Goal: Information Seeking & Learning: Learn about a topic

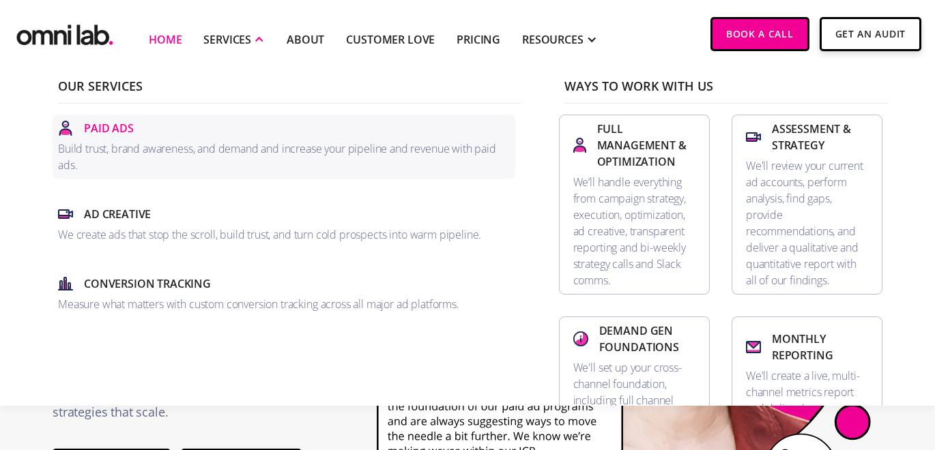
click at [113, 135] on p "Paid Ads" at bounding box center [109, 128] width 50 height 16
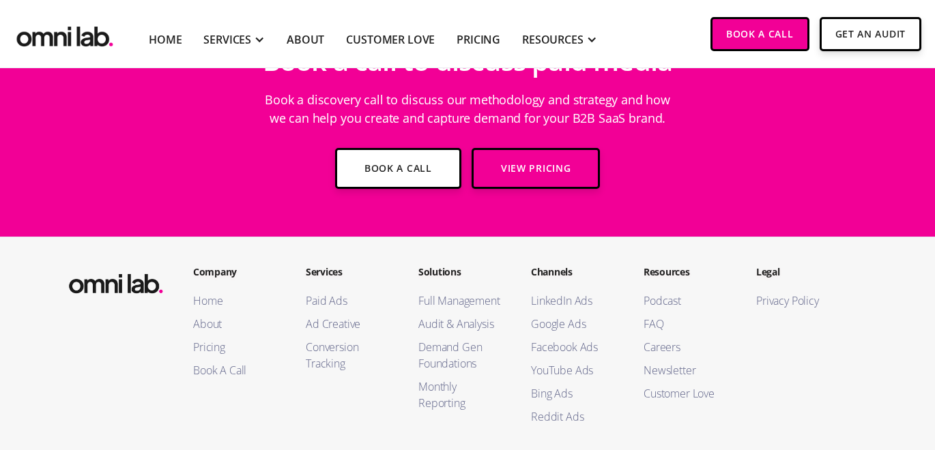
scroll to position [3555, 0]
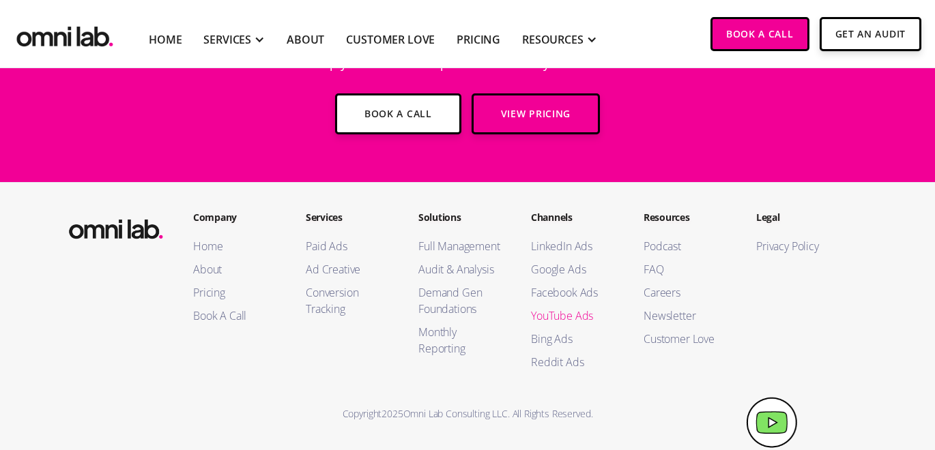
click at [556, 317] on link "YouTube Ads" at bounding box center [573, 316] width 85 height 16
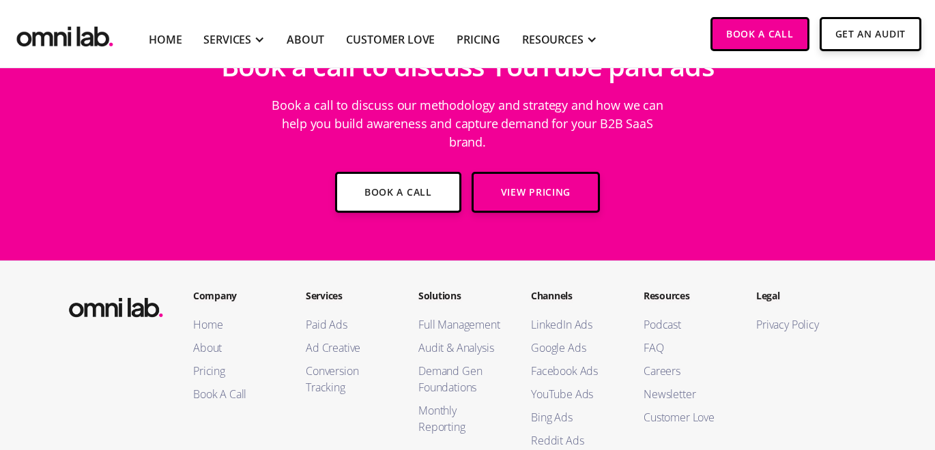
scroll to position [2972, 0]
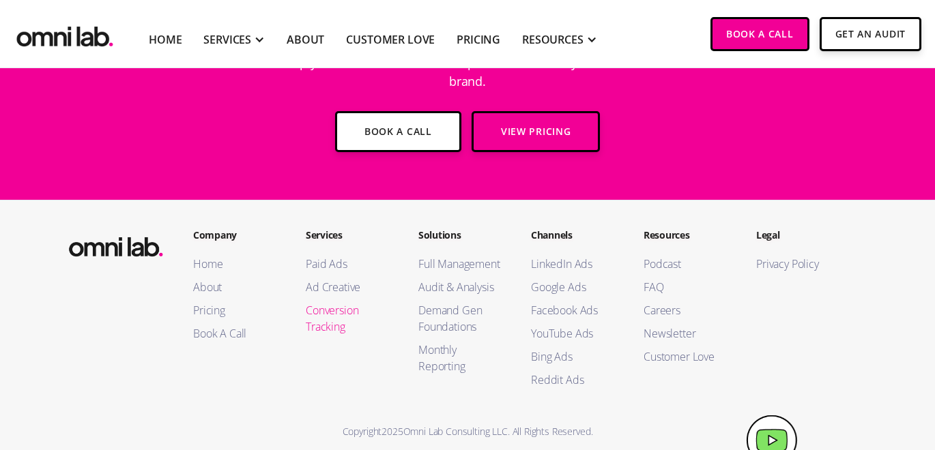
click at [327, 302] on link "Conversion Tracking" at bounding box center [348, 318] width 85 height 33
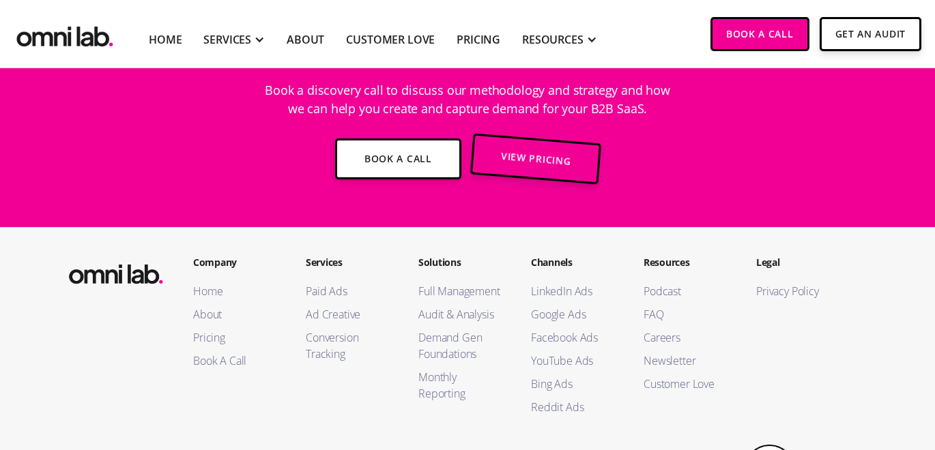
scroll to position [2213, 0]
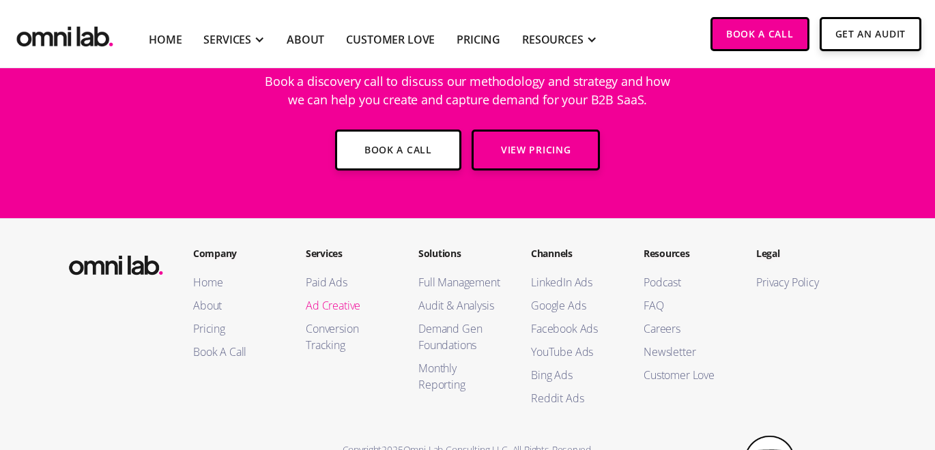
click at [335, 305] on link "Ad Creative" at bounding box center [348, 306] width 85 height 16
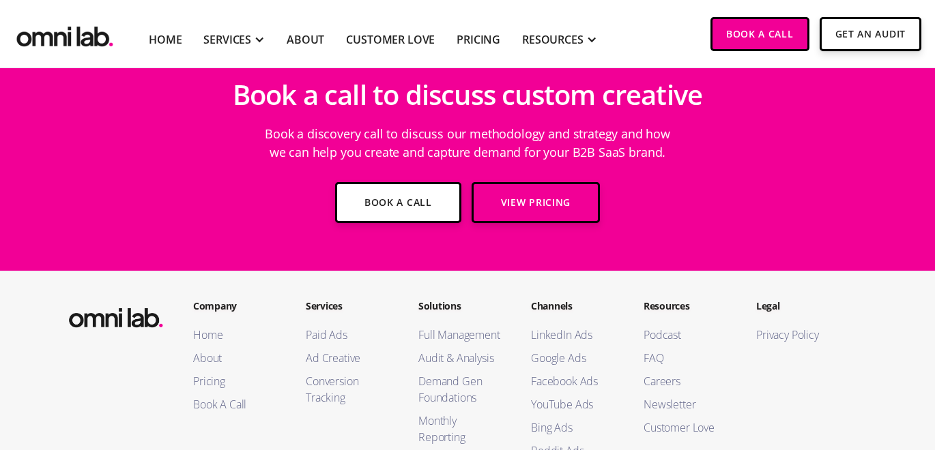
scroll to position [5445, 0]
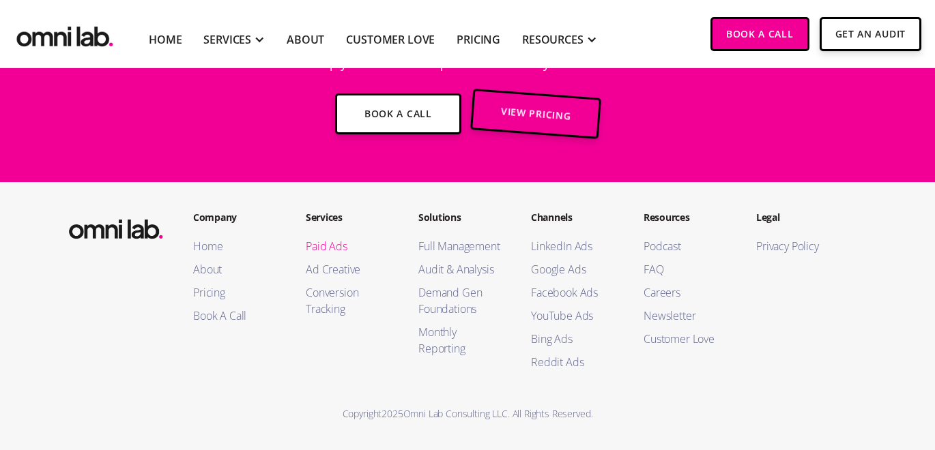
click at [333, 240] on link "Paid Ads" at bounding box center [348, 246] width 85 height 16
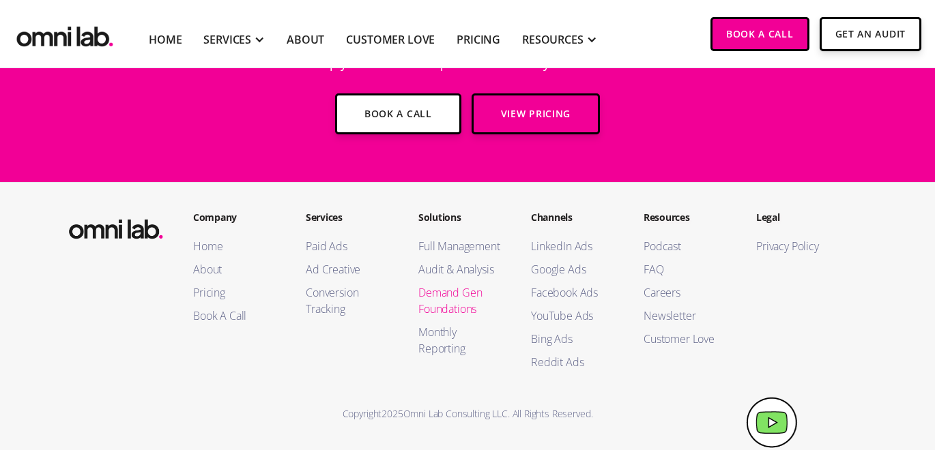
click at [463, 295] on link "Demand Gen Foundations" at bounding box center [460, 301] width 85 height 33
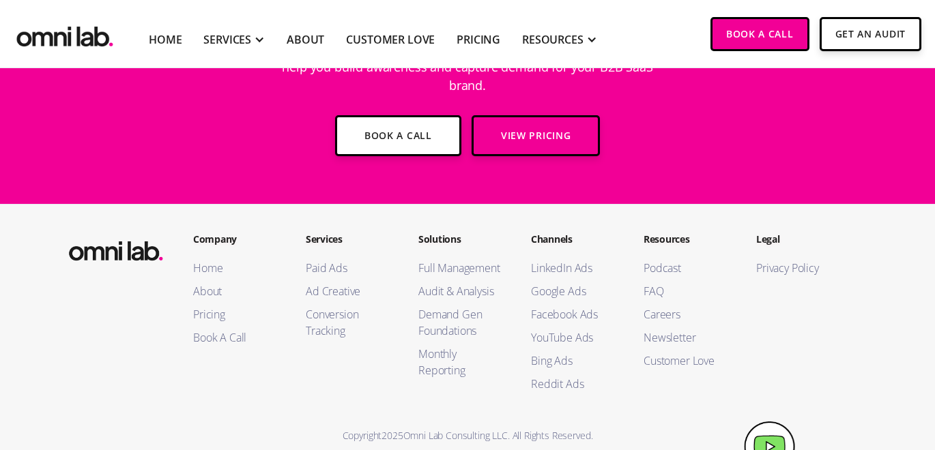
scroll to position [4291, 0]
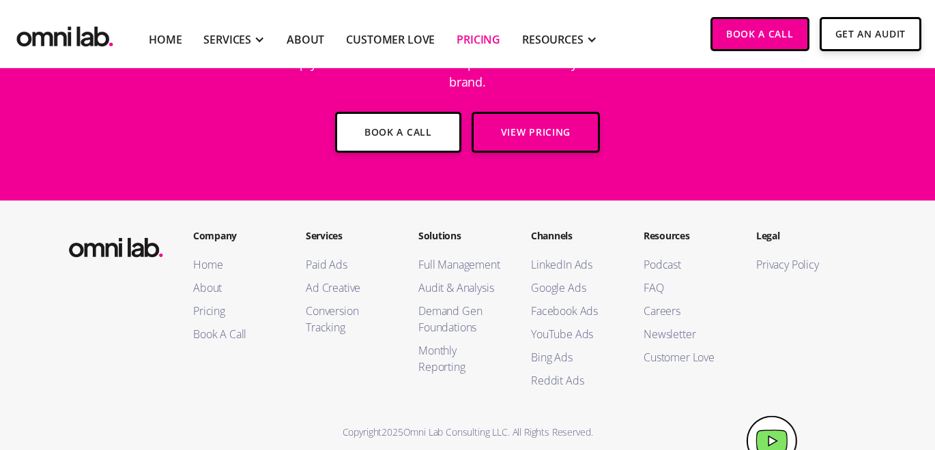
click at [471, 38] on link "Pricing" at bounding box center [479, 39] width 44 height 16
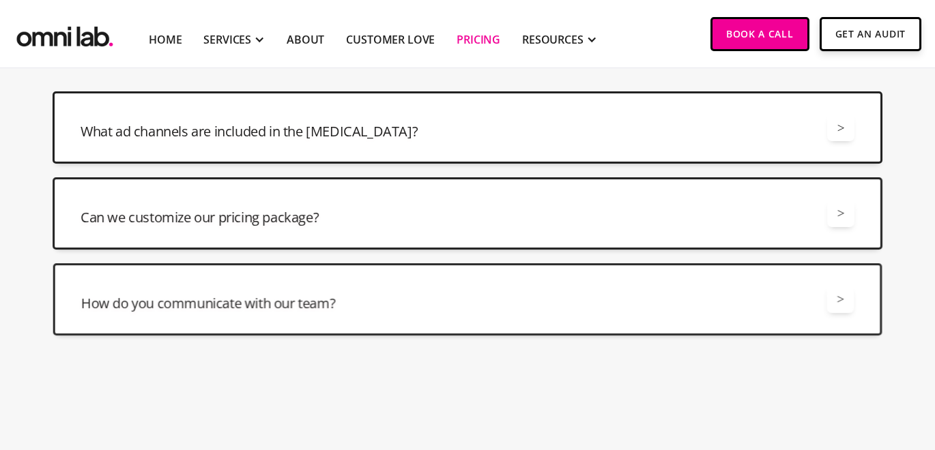
scroll to position [3156, 0]
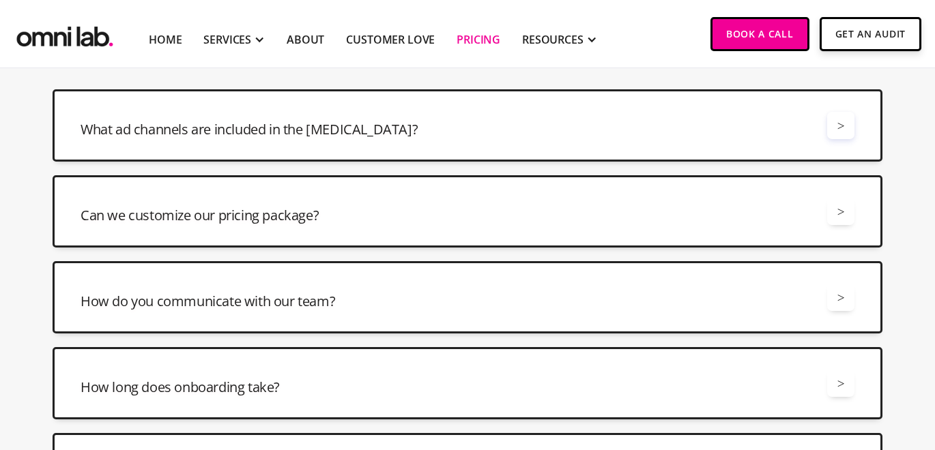
click at [839, 125] on div ">" at bounding box center [841, 126] width 8 height 18
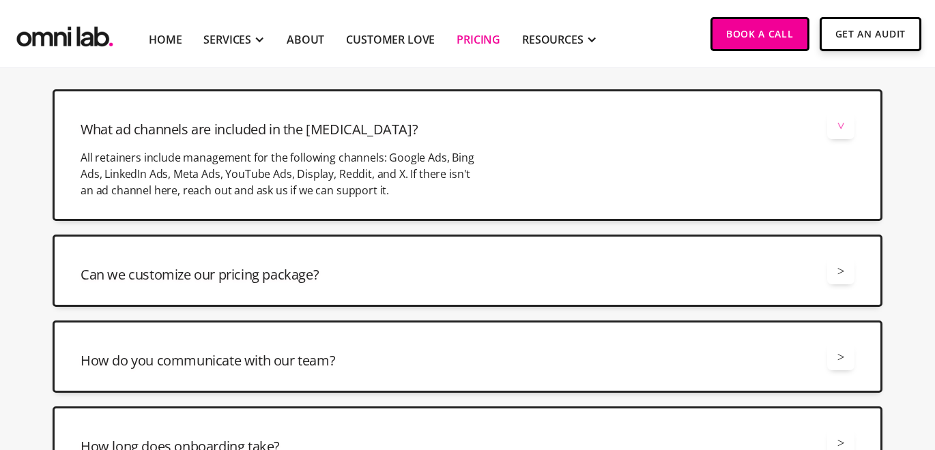
scroll to position [3163, 0]
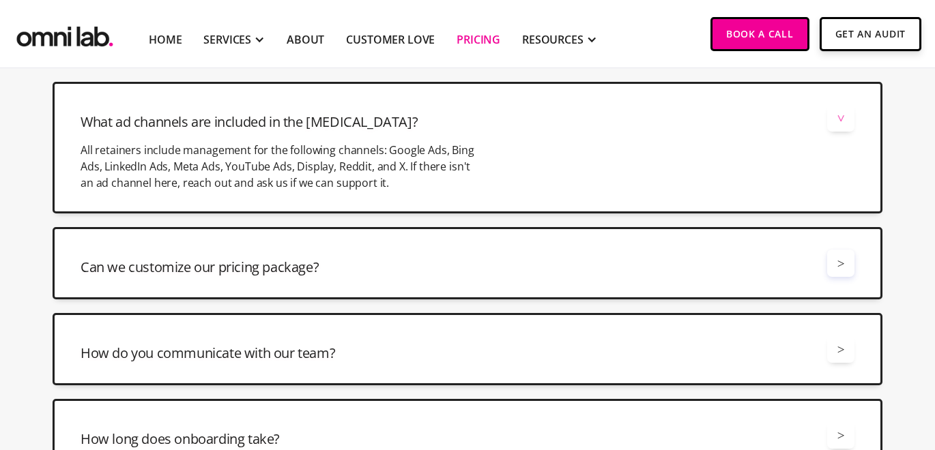
click at [837, 263] on div ">" at bounding box center [841, 264] width 8 height 18
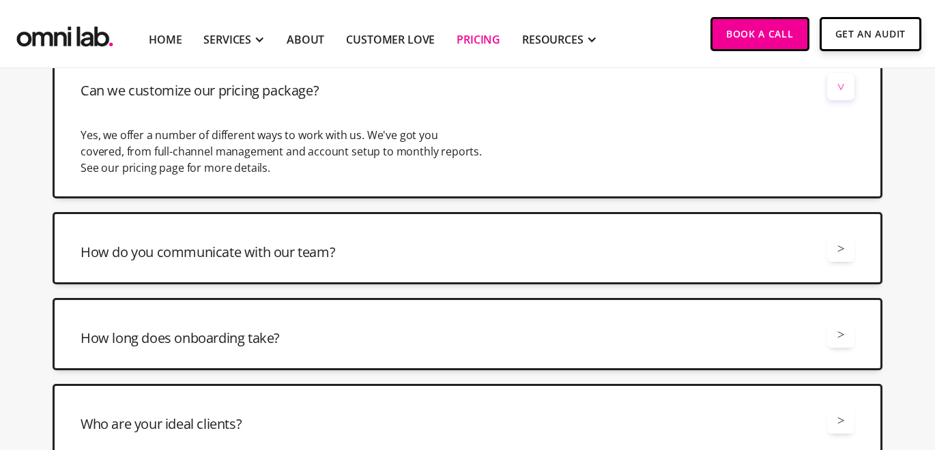
scroll to position [3342, 0]
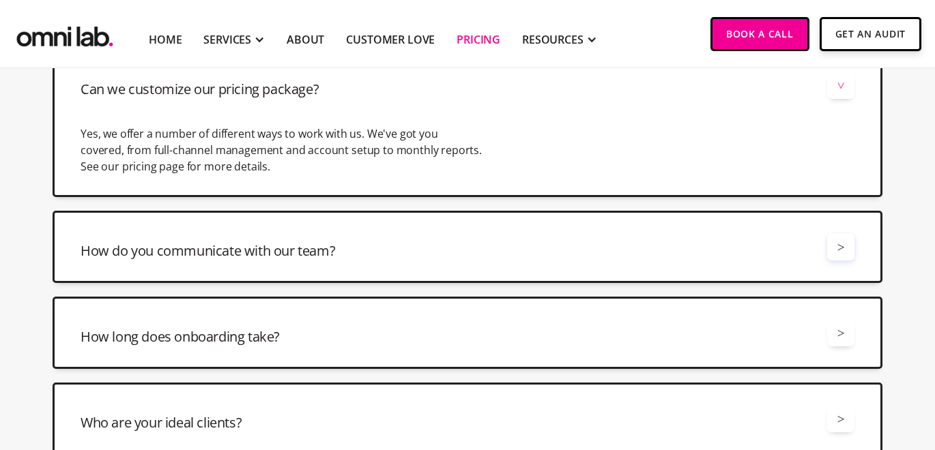
click at [840, 250] on div ">" at bounding box center [841, 247] width 8 height 18
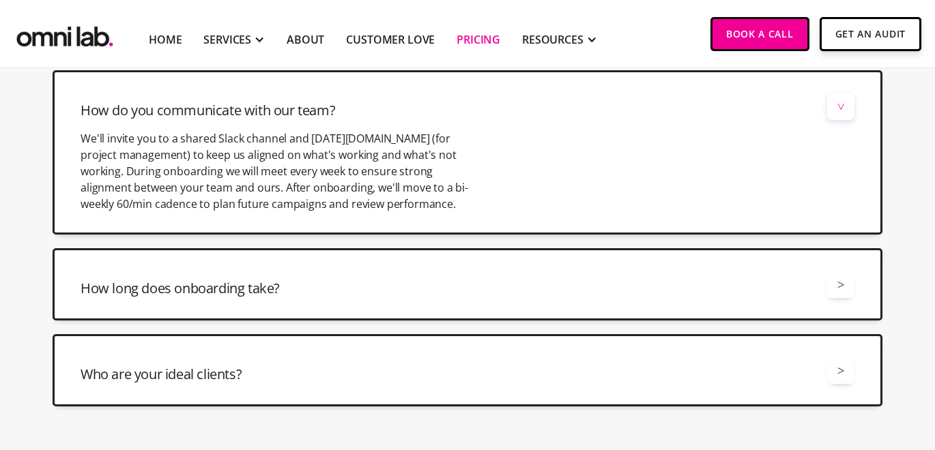
scroll to position [3484, 0]
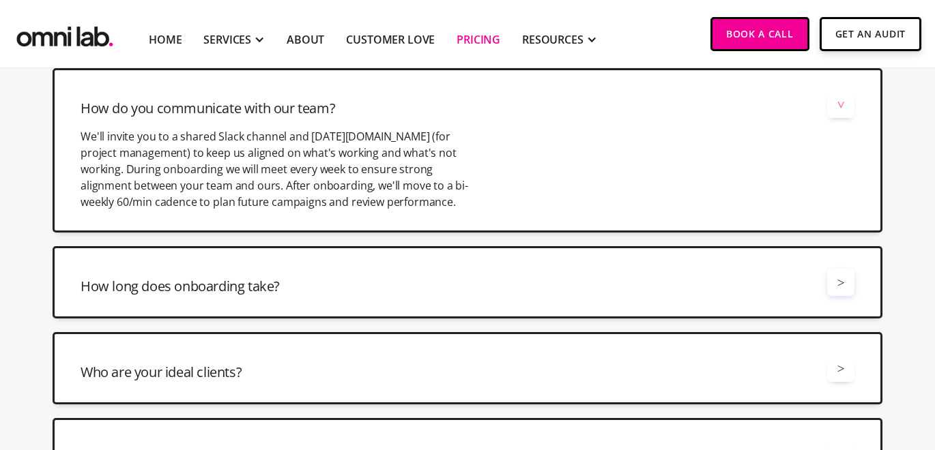
click at [828, 281] on div ">" at bounding box center [840, 282] width 27 height 27
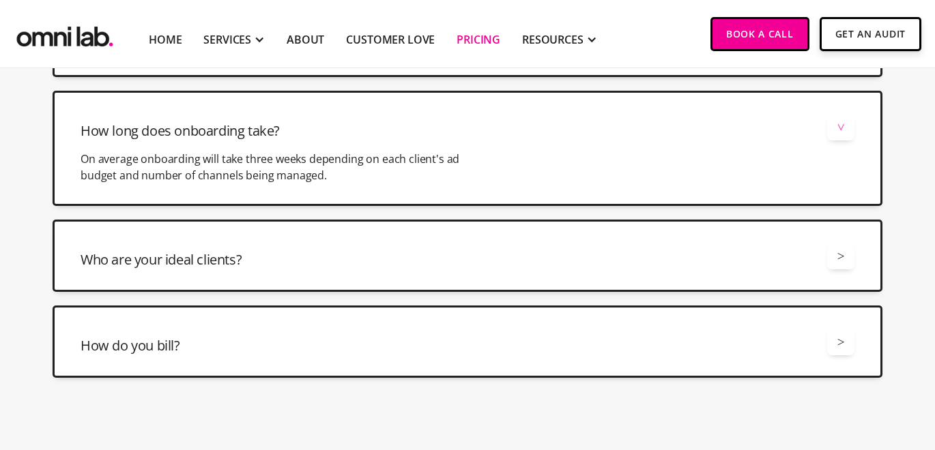
scroll to position [3659, 0]
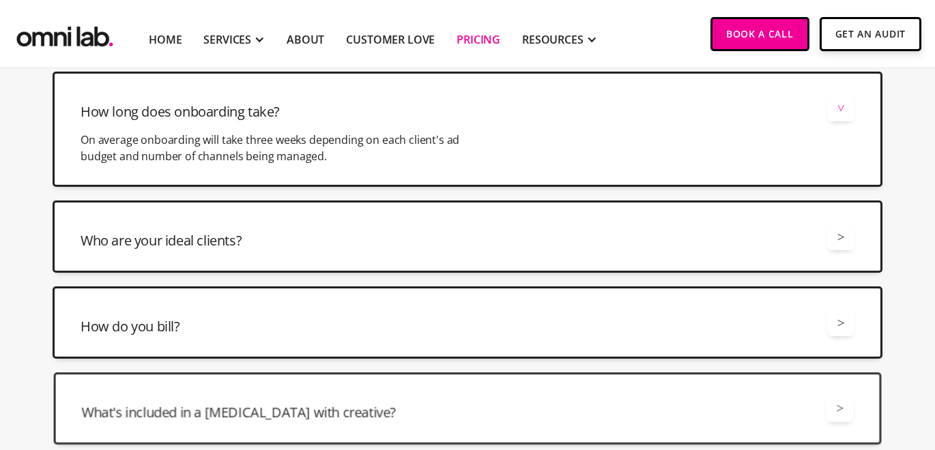
click at [681, 243] on div "Who are your ideal clients? >" at bounding box center [468, 236] width 774 height 27
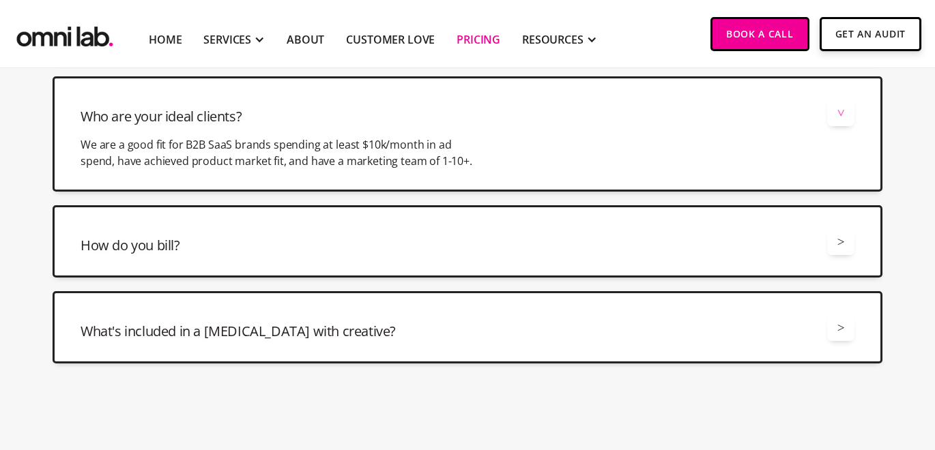
scroll to position [3784, 0]
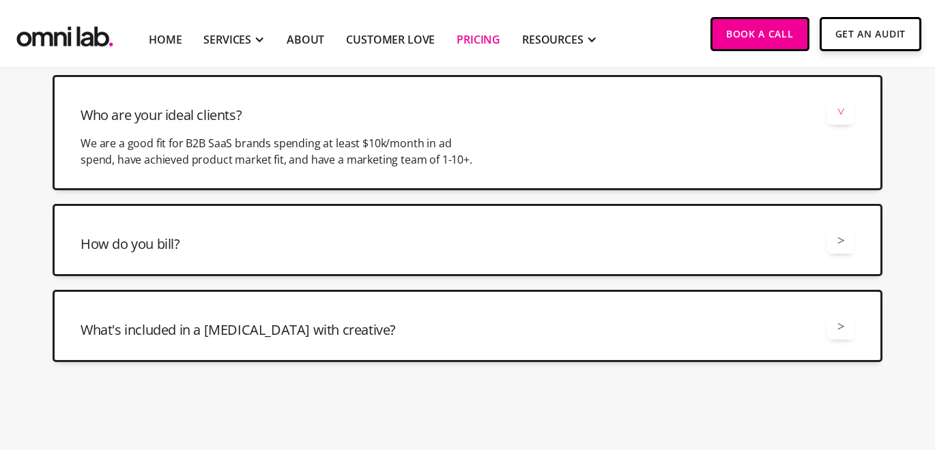
click at [662, 241] on div "How do you bill? >" at bounding box center [468, 240] width 774 height 27
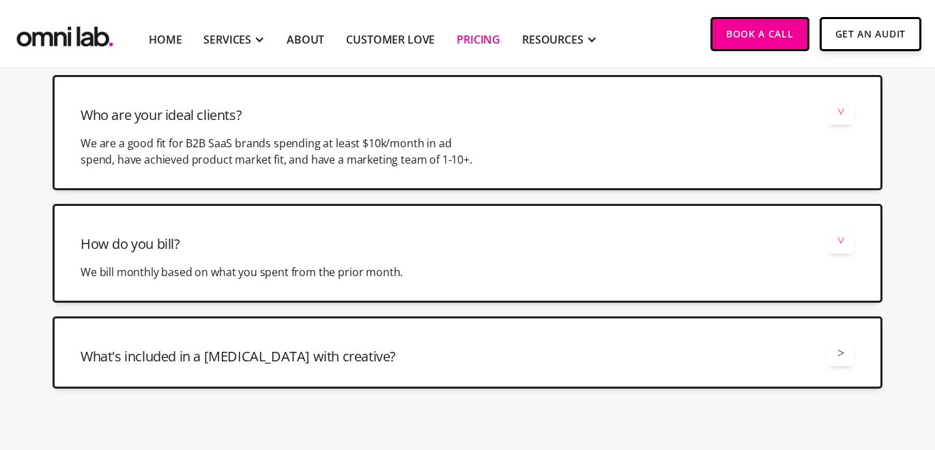
click at [598, 364] on div "What's included in a [MEDICAL_DATA] with creative? >" at bounding box center [468, 352] width 774 height 27
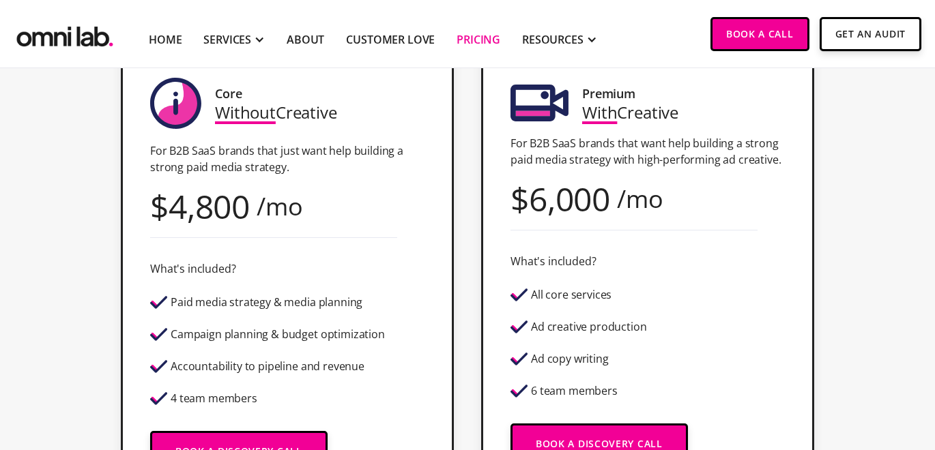
scroll to position [373, 0]
